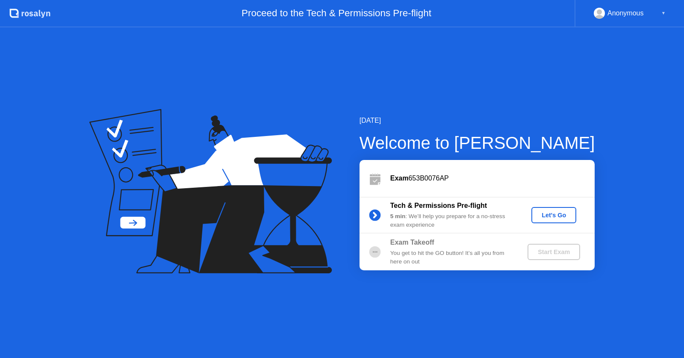
click at [554, 212] on div "Let's Go" at bounding box center [554, 215] width 38 height 7
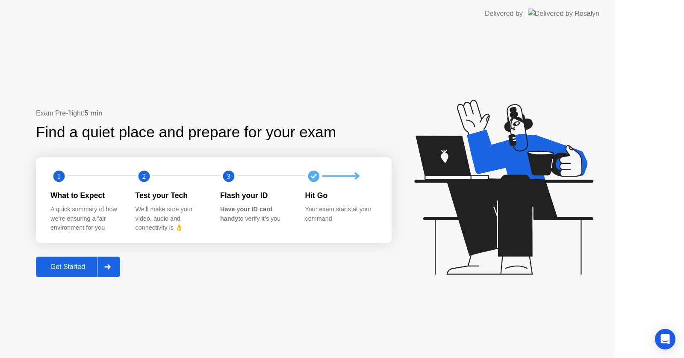
click at [555, 213] on icon at bounding box center [504, 187] width 179 height 175
click at [546, 217] on icon at bounding box center [504, 187] width 179 height 175
click at [542, 219] on icon at bounding box center [504, 187] width 179 height 175
click at [118, 269] on div at bounding box center [107, 267] width 21 height 20
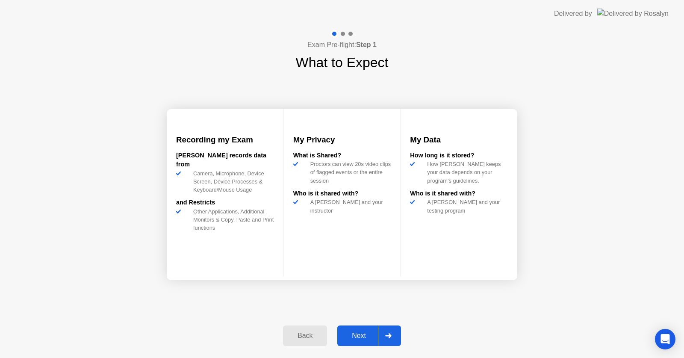
click at [357, 329] on button "Next" at bounding box center [370, 336] width 64 height 21
select select "Available cameras"
select select "Available speakers"
select select "Available microphones"
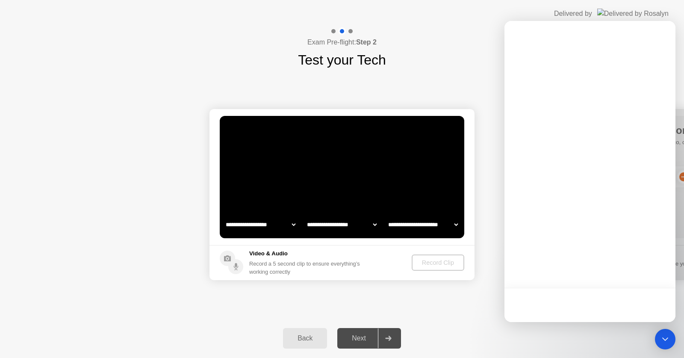
select select "*"
select select "**********"
select select "*******"
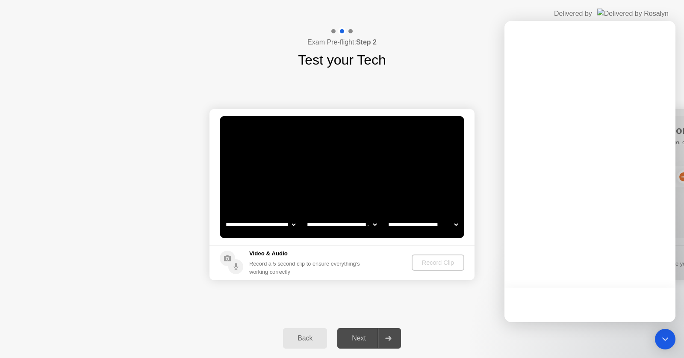
select select "*******"
click at [429, 295] on div "**********" at bounding box center [342, 194] width 684 height 249
click at [455, 264] on div "Record Clip" at bounding box center [438, 262] width 46 height 7
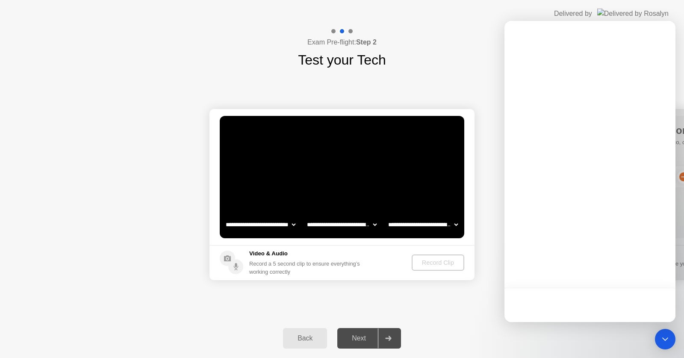
click at [455, 264] on div "Record Clip" at bounding box center [438, 262] width 46 height 7
click at [405, 298] on div "**********" at bounding box center [342, 194] width 684 height 249
click at [438, 266] on div "Record Clip" at bounding box center [438, 262] width 46 height 7
click at [441, 262] on div "Record Clip" at bounding box center [438, 262] width 46 height 7
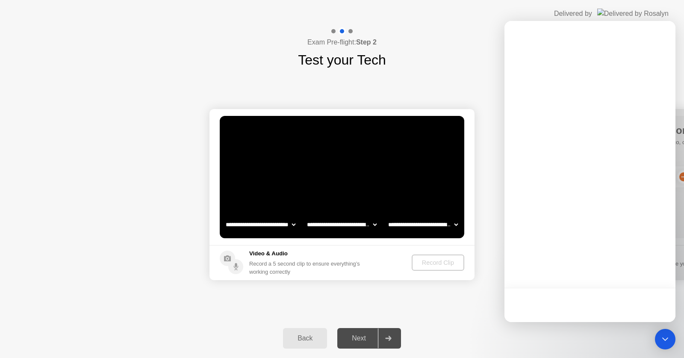
click at [441, 262] on div "Record Clip" at bounding box center [438, 262] width 46 height 7
click at [443, 261] on div "Record Clip" at bounding box center [438, 262] width 46 height 7
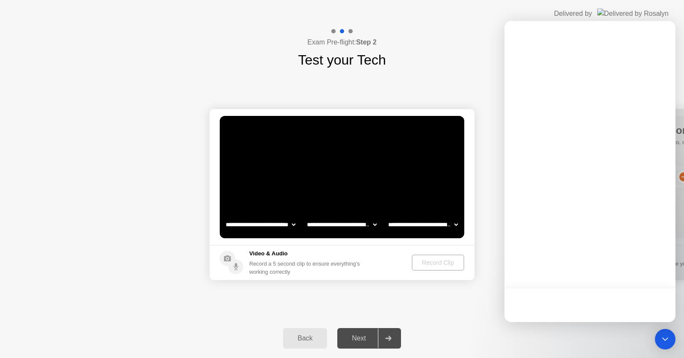
click at [449, 266] on div "Record Clip" at bounding box center [438, 262] width 46 height 7
click at [443, 261] on div "Record Clip" at bounding box center [438, 262] width 46 height 7
click at [536, 270] on div at bounding box center [590, 171] width 171 height 301
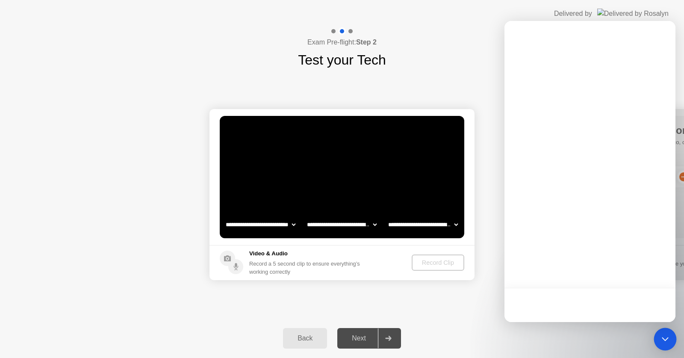
click at [669, 340] on icon "Open Intercom Messenger" at bounding box center [665, 339] width 11 height 11
click at [666, 338] on icon "Open Intercom Messenger" at bounding box center [665, 339] width 11 height 11
click at [668, 338] on icon "Open Intercom Messenger" at bounding box center [665, 339] width 11 height 11
click at [666, 340] on icon "Open Intercom Messenger" at bounding box center [665, 339] width 6 height 3
click at [667, 339] on icon "Open Intercom Messenger" at bounding box center [665, 339] width 6 height 3
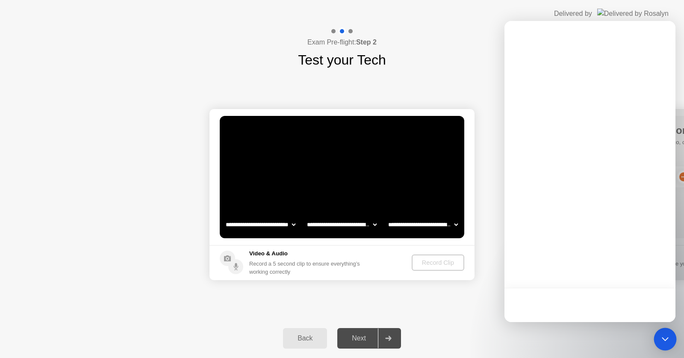
click at [661, 340] on icon "Open Intercom Messenger" at bounding box center [665, 339] width 11 height 11
click at [667, 340] on icon "Open Intercom Messenger" at bounding box center [665, 339] width 11 height 11
click at [666, 339] on icon "Open Intercom Messenger" at bounding box center [665, 339] width 11 height 11
click at [666, 337] on icon "Open Intercom Messenger" at bounding box center [665, 339] width 11 height 11
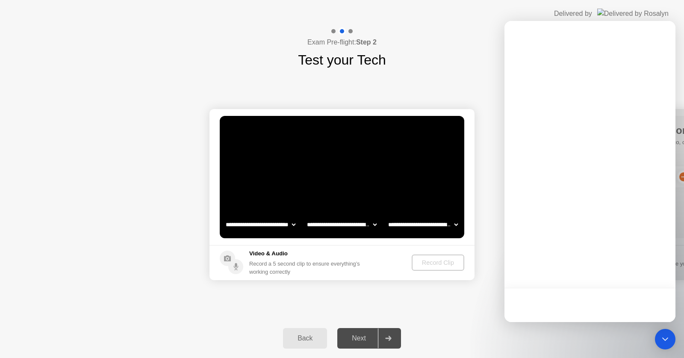
click at [663, 341] on icon "Open Intercom Messenger" at bounding box center [665, 339] width 10 height 10
click at [664, 334] on icon "Open Intercom Messenger" at bounding box center [665, 339] width 10 height 10
click at [667, 340] on icon "Open Intercom Messenger" at bounding box center [666, 339] width 6 height 3
click at [667, 341] on icon "Open Intercom Messenger" at bounding box center [665, 339] width 10 height 10
click at [664, 340] on icon "Open Intercom Messenger" at bounding box center [665, 339] width 10 height 10
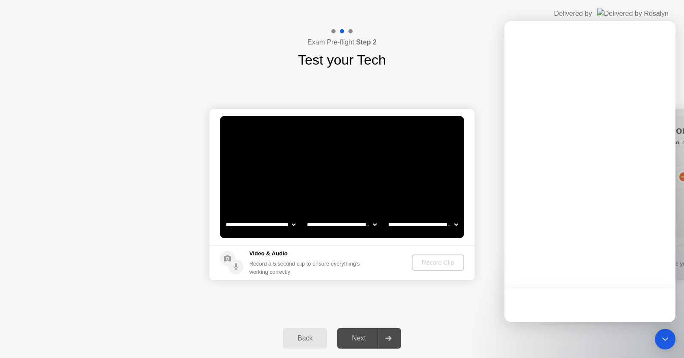
click at [666, 339] on icon "Open Intercom Messenger" at bounding box center [665, 339] width 10 height 10
click at [666, 334] on icon "Open Intercom Messenger" at bounding box center [665, 339] width 10 height 10
click at [663, 339] on icon "Open Intercom Messenger" at bounding box center [666, 339] width 6 height 3
click at [667, 339] on icon "Open Intercom Messenger" at bounding box center [666, 339] width 6 height 3
click at [666, 338] on icon "Open Intercom Messenger" at bounding box center [665, 339] width 10 height 10
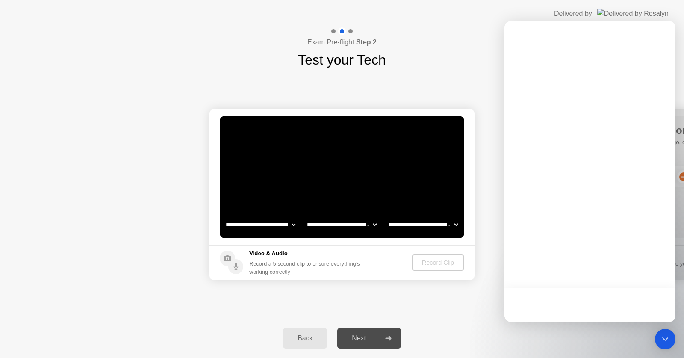
click at [667, 339] on icon "Open Intercom Messenger" at bounding box center [666, 339] width 6 height 3
click at [664, 338] on icon "Open Intercom Messenger" at bounding box center [665, 339] width 10 height 10
click at [666, 335] on icon "Open Intercom Messenger" at bounding box center [665, 339] width 10 height 10
click at [444, 264] on div "Record Clip" at bounding box center [438, 262] width 46 height 7
click at [432, 260] on div "Record Clip" at bounding box center [438, 262] width 46 height 7
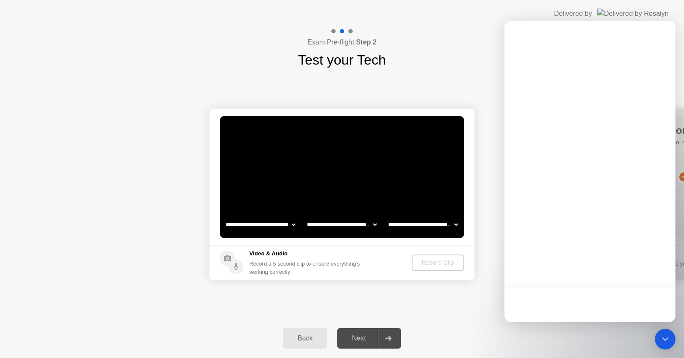
click at [431, 259] on div "Record Clip" at bounding box center [438, 262] width 46 height 7
click at [422, 261] on div "Record Clip" at bounding box center [438, 262] width 46 height 7
click at [429, 264] on div "Record Clip" at bounding box center [438, 262] width 46 height 7
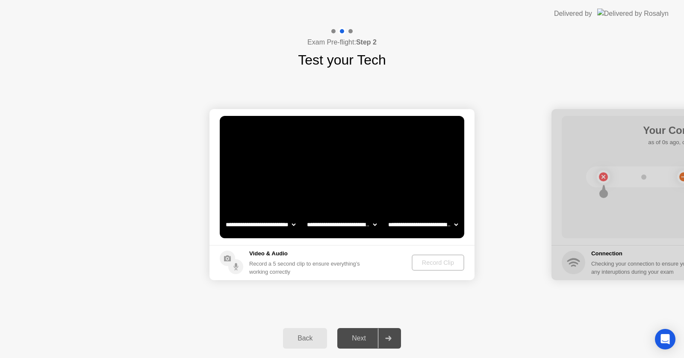
click at [450, 264] on div "Record Clip" at bounding box center [438, 262] width 46 height 7
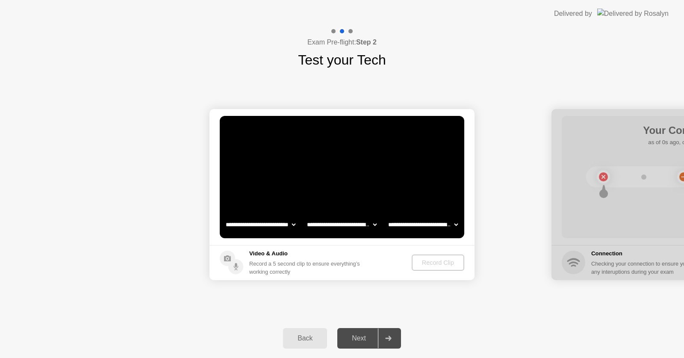
click at [450, 264] on div "Record Clip" at bounding box center [438, 262] width 46 height 7
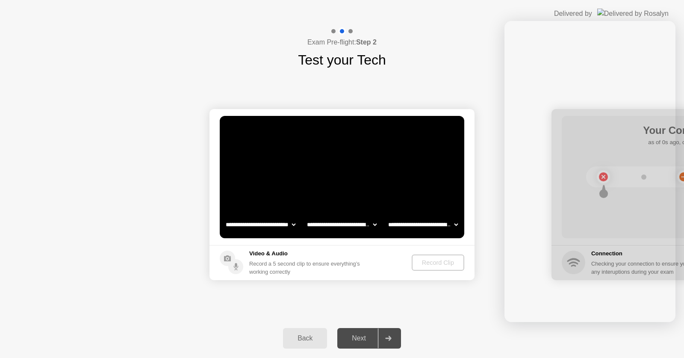
click at [450, 264] on div "Record Clip" at bounding box center [438, 262] width 46 height 7
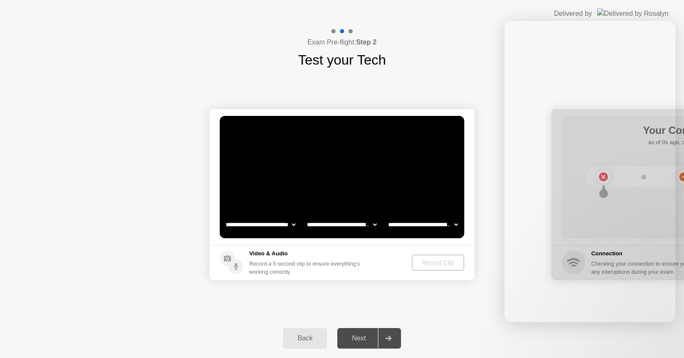
click at [450, 264] on div "Record Clip" at bounding box center [438, 262] width 46 height 7
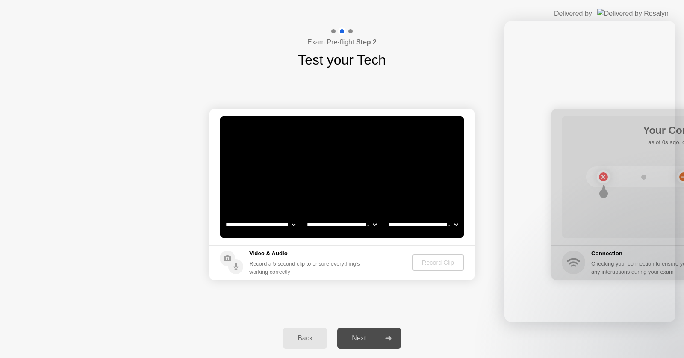
click at [450, 264] on div "Record Clip" at bounding box center [438, 262] width 46 height 7
click at [459, 252] on footer "Video & Audio Record a 5 second clip to ensure everything’s working correctly R…" at bounding box center [342, 262] width 265 height 35
click at [426, 278] on footer "Video & Audio Record a 5 second clip to ensure everything’s working correctly R…" at bounding box center [342, 262] width 265 height 35
click at [446, 259] on div "Record Clip" at bounding box center [438, 262] width 46 height 7
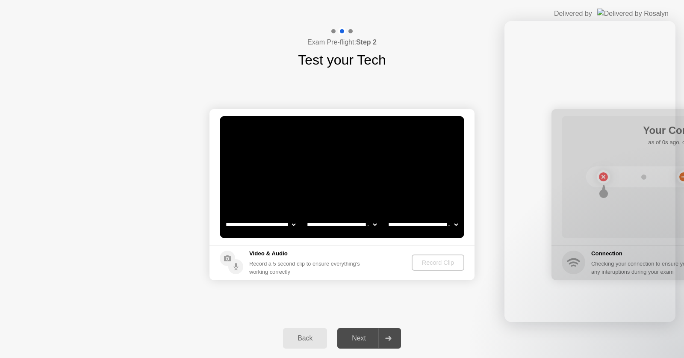
click at [446, 259] on div "Record Clip" at bounding box center [438, 262] width 46 height 7
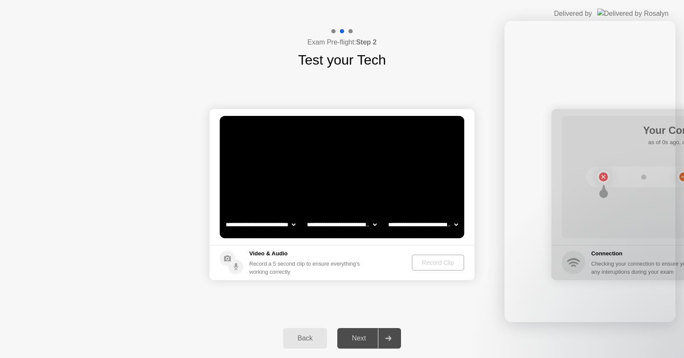
click at [446, 259] on div "Record Clip" at bounding box center [438, 262] width 46 height 7
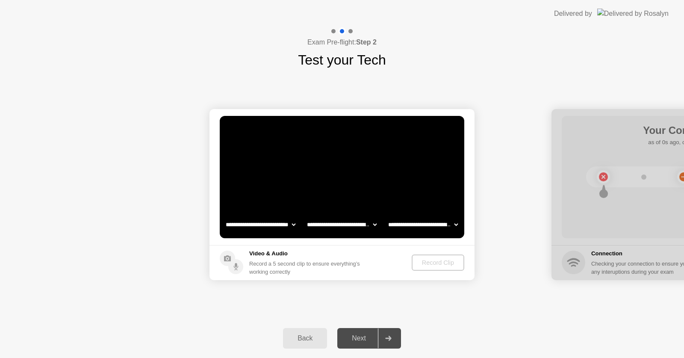
click at [436, 264] on div "Record Clip" at bounding box center [438, 262] width 46 height 7
click at [447, 263] on div "Record Clip" at bounding box center [438, 262] width 46 height 7
click at [439, 261] on div "Record Clip" at bounding box center [438, 262] width 46 height 7
click at [432, 263] on div "Record Clip" at bounding box center [438, 262] width 46 height 7
click at [433, 265] on div "Record Clip" at bounding box center [438, 262] width 46 height 7
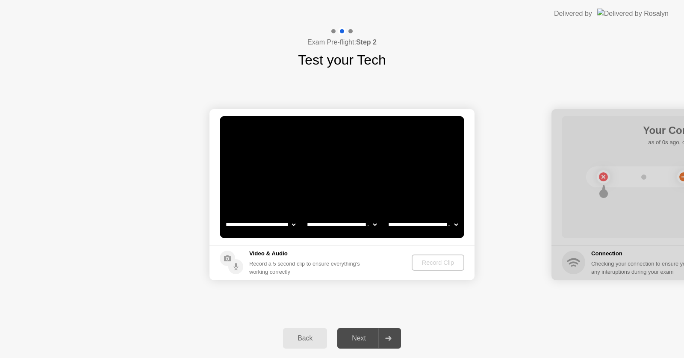
click at [434, 263] on div "Record Clip" at bounding box center [438, 262] width 46 height 7
click at [391, 335] on div at bounding box center [388, 339] width 21 height 20
click at [453, 231] on select "**********" at bounding box center [423, 224] width 73 height 17
click at [449, 264] on div "Record Clip" at bounding box center [438, 262] width 46 height 7
click at [441, 260] on div "Record Clip" at bounding box center [438, 262] width 46 height 7
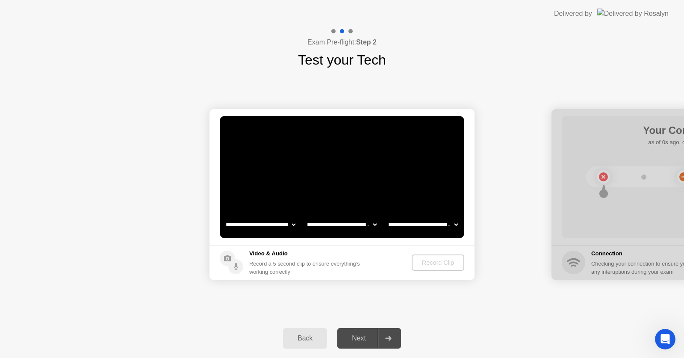
click at [361, 337] on div "Next" at bounding box center [359, 339] width 38 height 8
click at [355, 335] on div "Next" at bounding box center [359, 339] width 38 height 8
click at [359, 338] on div "Next" at bounding box center [359, 339] width 38 height 8
click at [354, 338] on div "Next" at bounding box center [359, 339] width 38 height 8
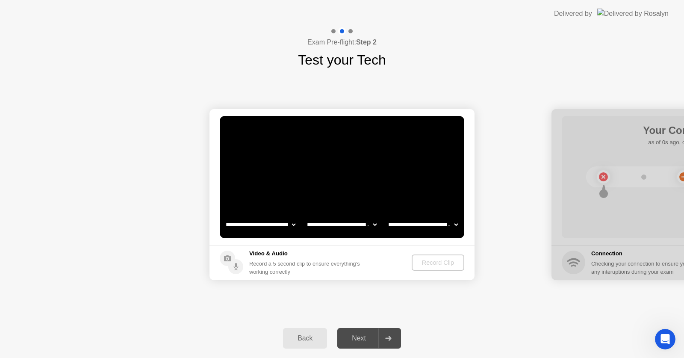
click at [352, 335] on div "Next" at bounding box center [359, 339] width 38 height 8
click at [441, 259] on div "Record Clip" at bounding box center [438, 262] width 46 height 7
click at [431, 264] on div "Record Clip" at bounding box center [438, 262] width 46 height 7
click at [426, 260] on div "Record Clip" at bounding box center [438, 262] width 46 height 7
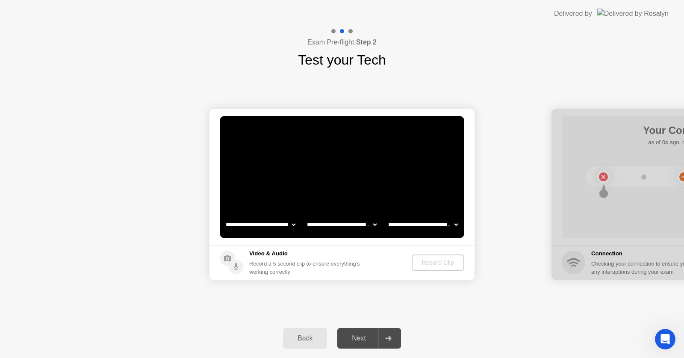
click at [415, 266] on div "Record Clip" at bounding box center [438, 262] width 46 height 7
click at [421, 262] on div "Record Clip" at bounding box center [438, 262] width 46 height 7
click at [426, 265] on div "Record Clip" at bounding box center [438, 262] width 46 height 7
click at [424, 265] on div "Record Clip" at bounding box center [438, 262] width 46 height 7
click at [426, 264] on div "Record Clip" at bounding box center [438, 262] width 46 height 7
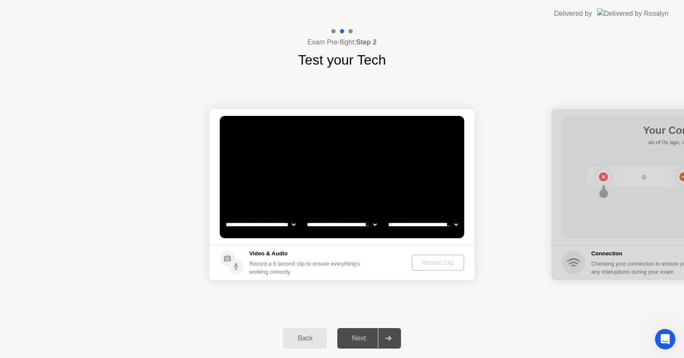
click at [423, 259] on div "Record Clip" at bounding box center [438, 262] width 46 height 7
click at [427, 265] on div "Record Clip" at bounding box center [438, 262] width 46 height 7
click at [421, 266] on div "Record Clip" at bounding box center [438, 262] width 46 height 7
click at [426, 261] on div "Record Clip" at bounding box center [438, 262] width 46 height 7
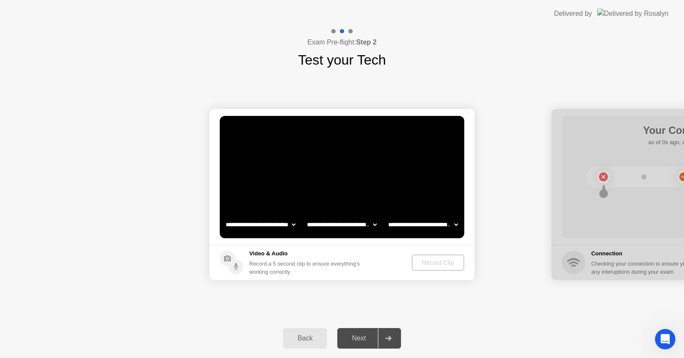
click at [426, 261] on div "Record Clip" at bounding box center [438, 262] width 46 height 7
click at [427, 261] on div "Record Clip" at bounding box center [438, 262] width 46 height 7
click at [305, 340] on div "Back" at bounding box center [305, 339] width 39 height 8
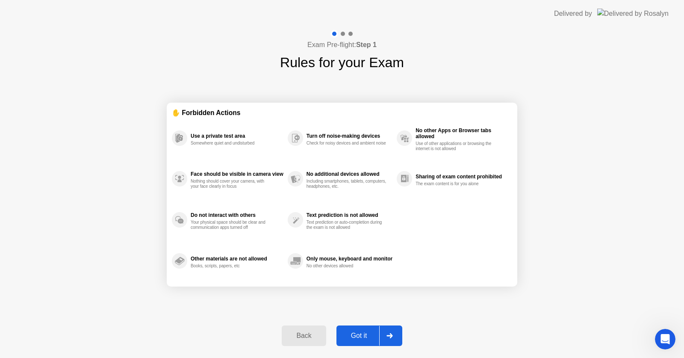
click at [359, 334] on div "Got it" at bounding box center [359, 336] width 40 height 8
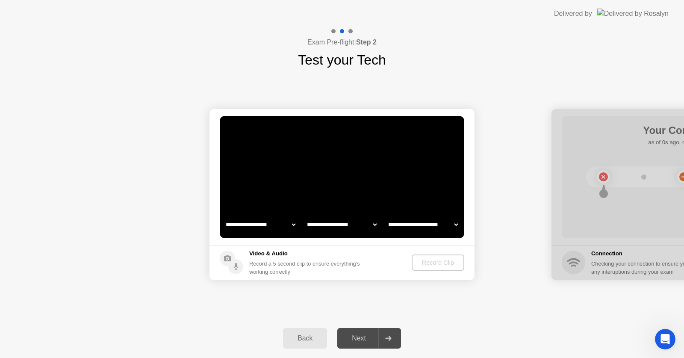
select select "**********"
select select "*******"
